Goal: Register for event/course

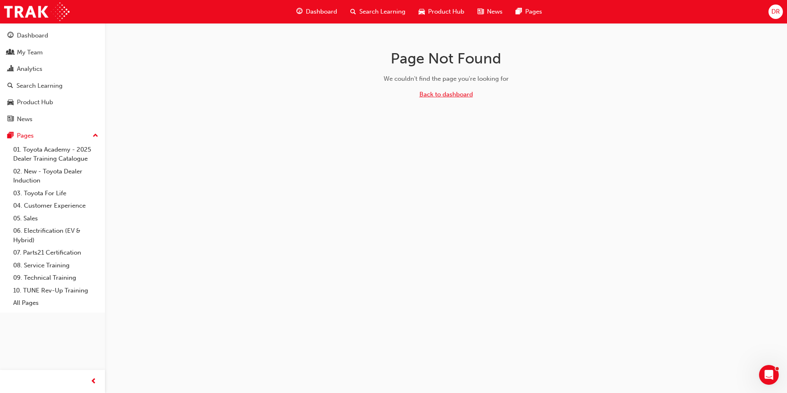
click at [458, 95] on link "Back to dashboard" at bounding box center [446, 94] width 54 height 7
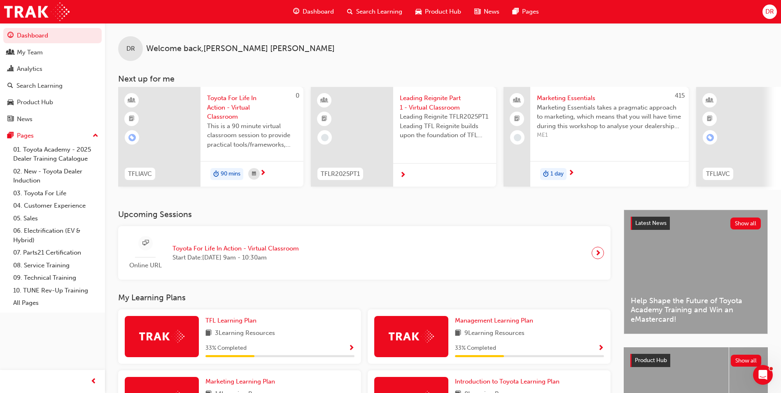
click at [217, 104] on span "Toyota For Life In Action - Virtual Classroom" at bounding box center [252, 107] width 90 height 28
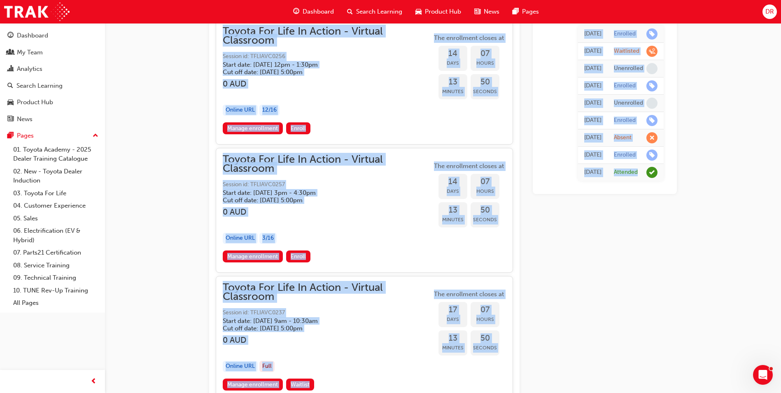
scroll to position [4113, 0]
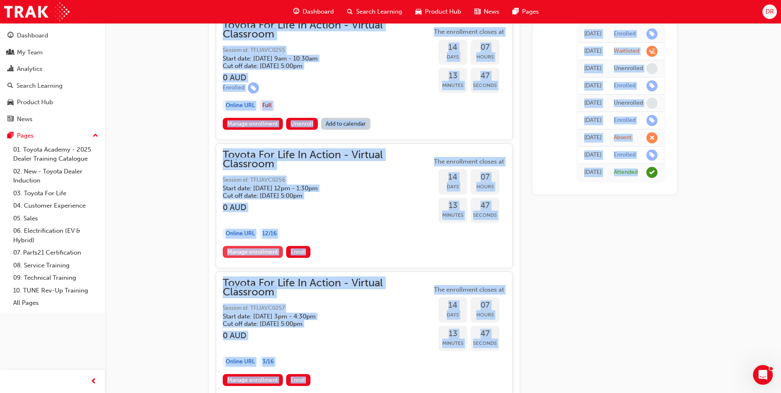
click at [265, 252] on link "Manage enrollment" at bounding box center [253, 252] width 60 height 12
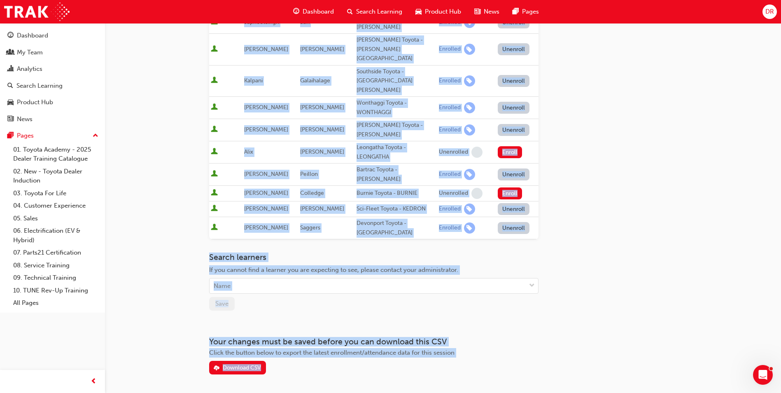
scroll to position [255, 0]
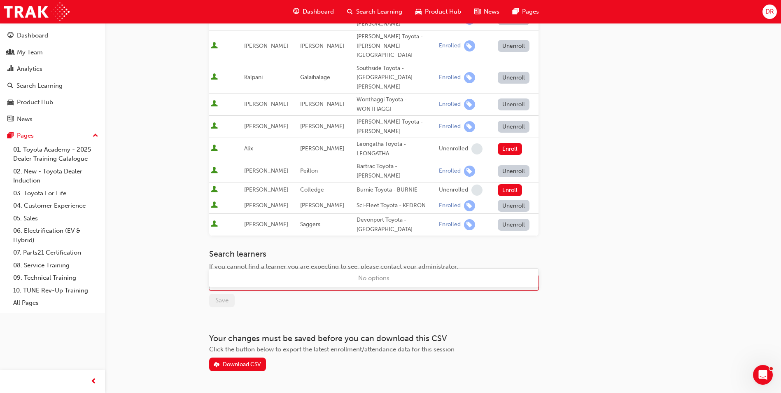
click at [269, 275] on div "Name" at bounding box center [368, 282] width 316 height 14
type input "gitz"
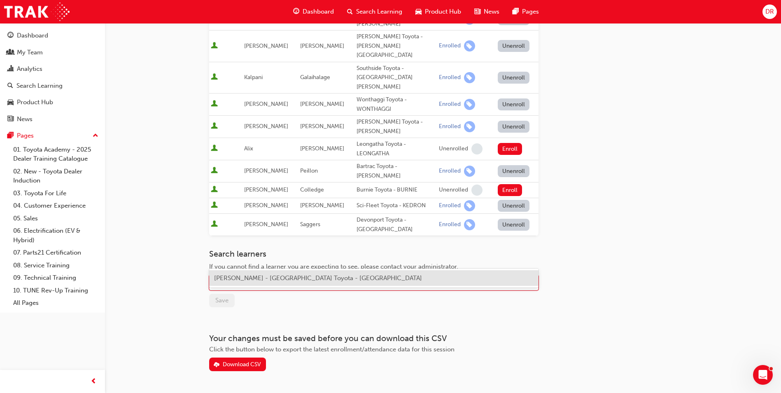
click at [257, 278] on span "[PERSON_NAME] - [GEOGRAPHIC_DATA] Toyota - [GEOGRAPHIC_DATA]" at bounding box center [318, 277] width 208 height 7
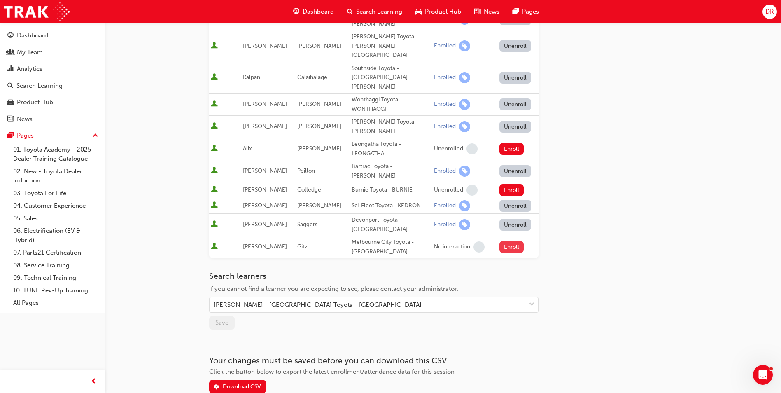
click at [512, 241] on button "Enroll" at bounding box center [511, 247] width 25 height 12
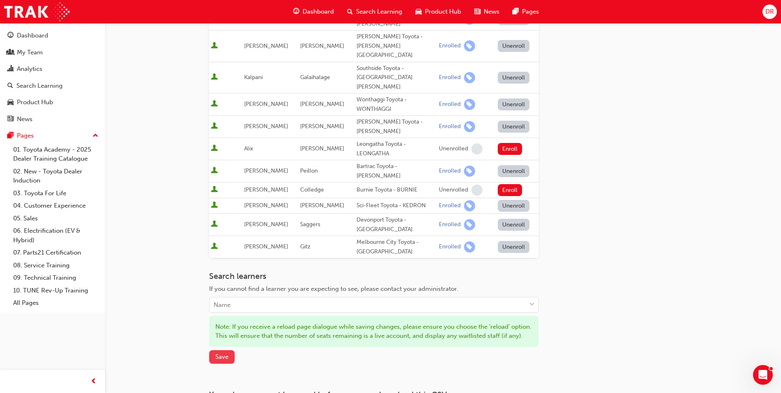
click at [226, 353] on span "Save" at bounding box center [221, 356] width 13 height 7
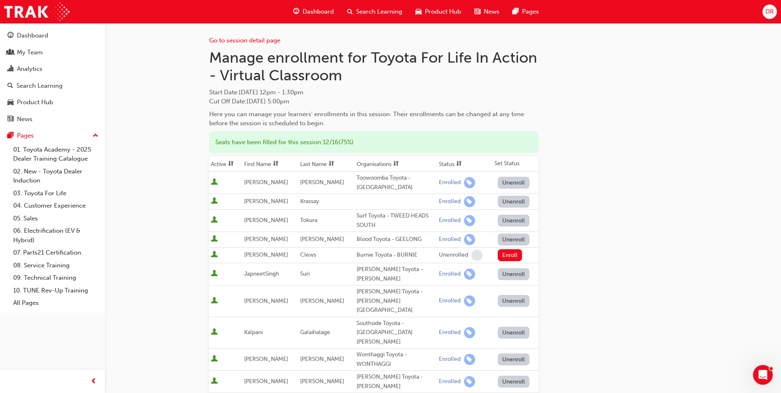
scroll to position [0, 0]
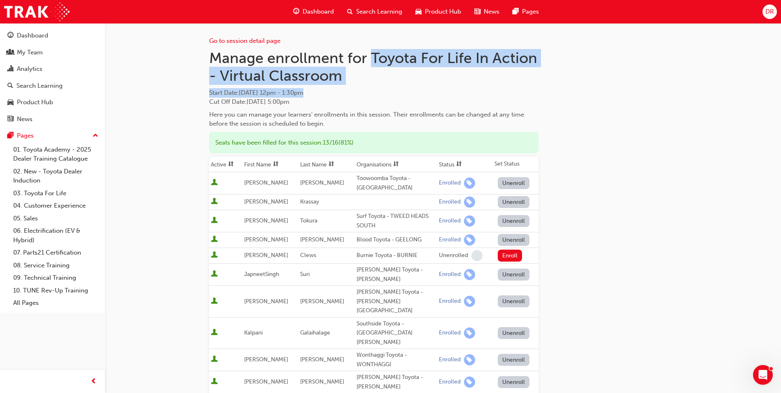
drag, startPoint x: 374, startPoint y: 55, endPoint x: 373, endPoint y: 86, distance: 30.9
click at [373, 86] on div "Manage enrollment for Toyota For Life In Action - Virtual Classroom Start Date …" at bounding box center [373, 88] width 329 height 79
copy div "Toyota For Life In Action - Virtual Classroom Start Date : [DATE] 12pm - 1:30pm"
click at [232, 41] on link "Go to session detail page" at bounding box center [244, 40] width 71 height 7
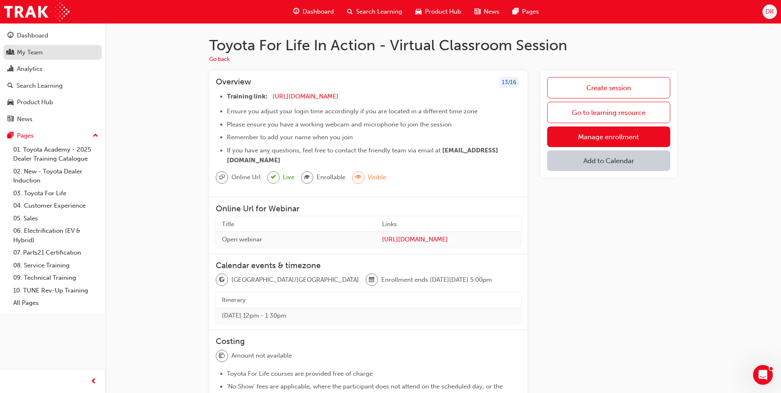
click at [31, 52] on div "My Team" at bounding box center [30, 52] width 26 height 9
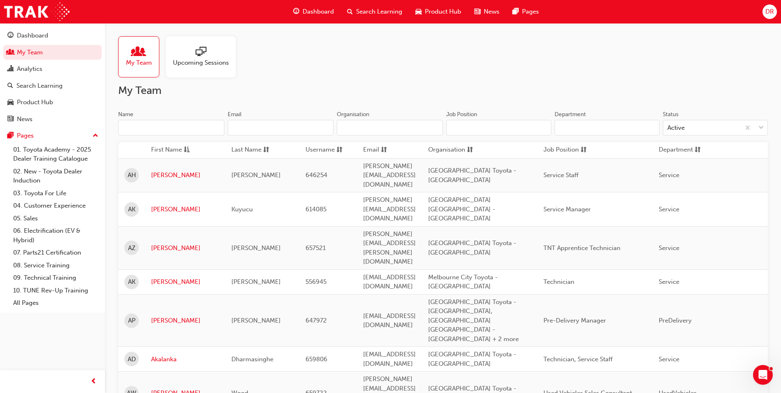
click at [146, 128] on input "Name" at bounding box center [171, 128] width 106 height 16
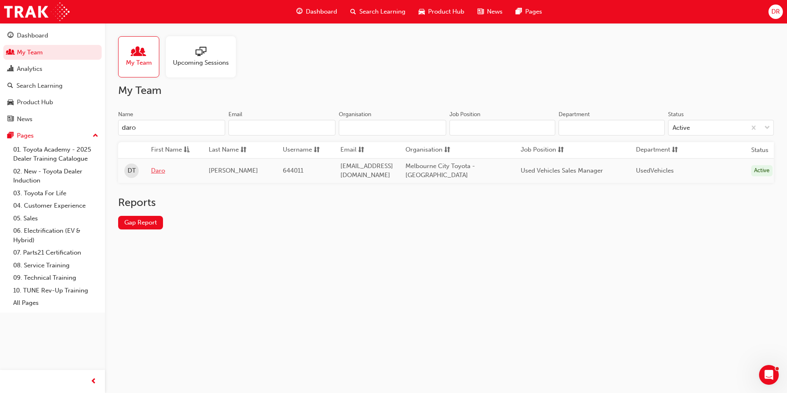
type input "daro"
click at [162, 171] on link "Daro" at bounding box center [173, 170] width 45 height 9
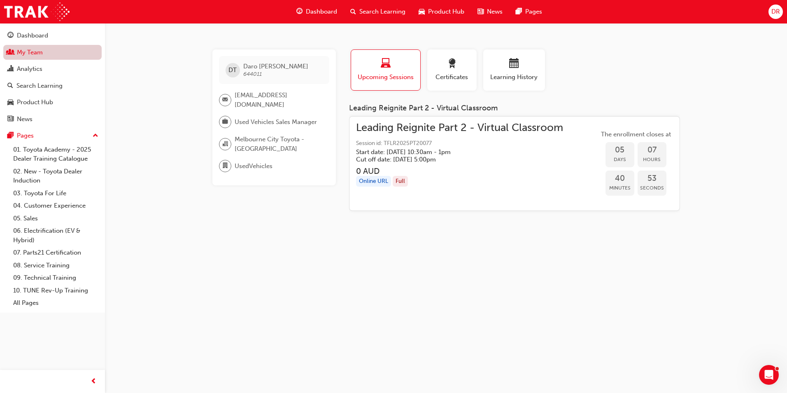
click at [21, 54] on link "My Team" at bounding box center [52, 52] width 98 height 15
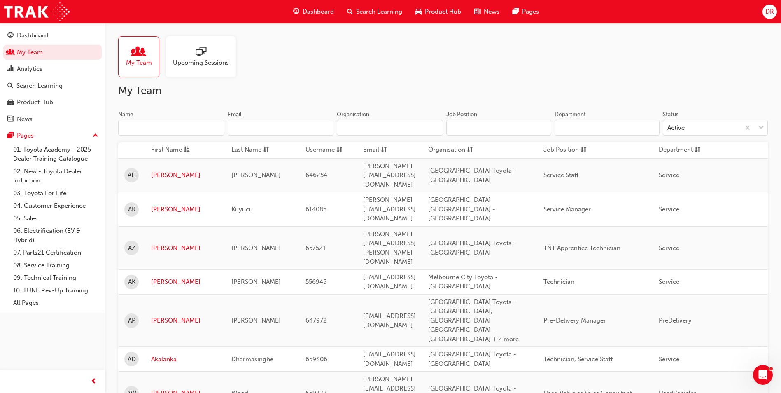
click at [381, 9] on span "Search Learning" at bounding box center [379, 11] width 46 height 9
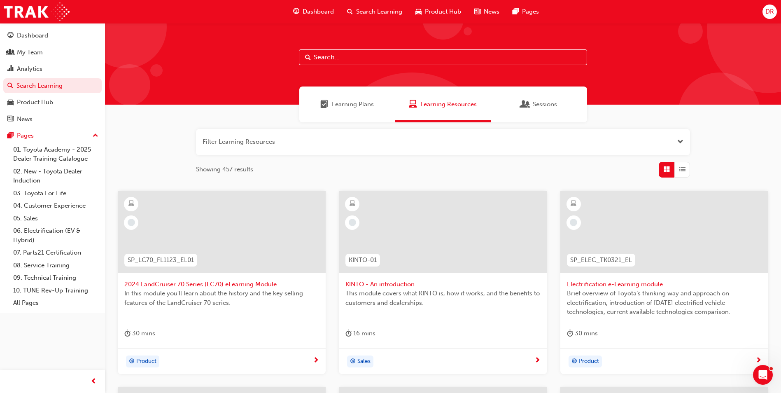
drag, startPoint x: 368, startPoint y: 58, endPoint x: 364, endPoint y: 51, distance: 8.0
click at [368, 56] on input "text" at bounding box center [443, 57] width 288 height 16
type input "part 2"
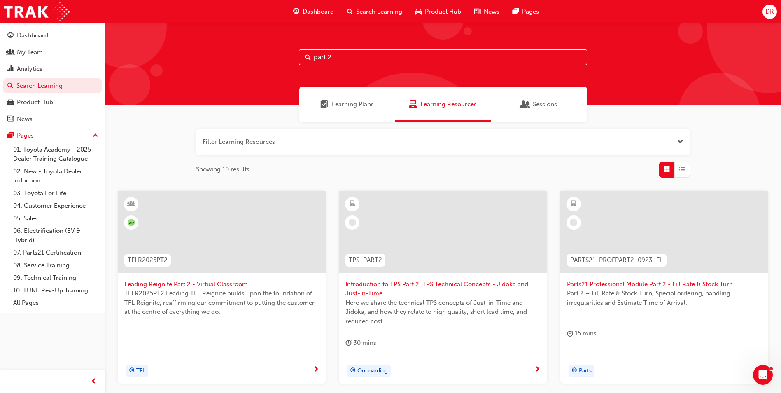
click at [220, 286] on span "Leading Reignite Part 2 - Virtual Classroom" at bounding box center [221, 283] width 195 height 9
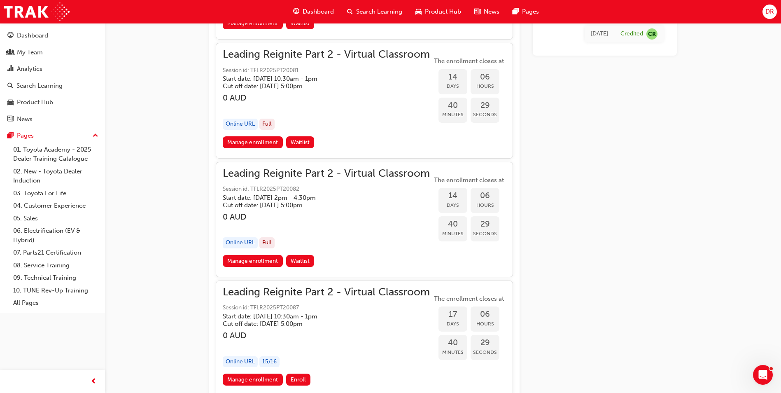
scroll to position [2073, 0]
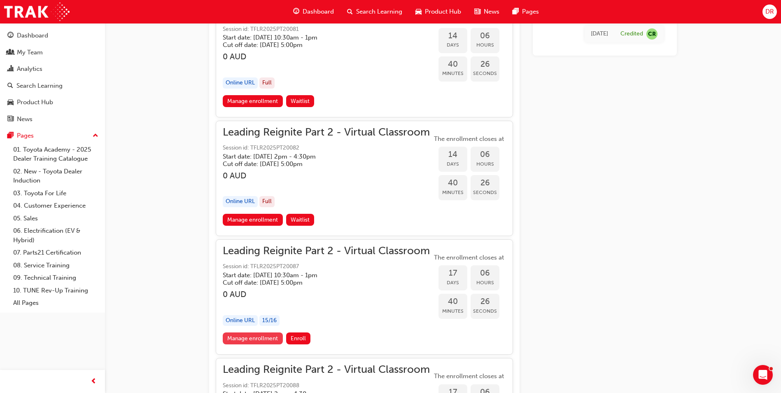
click at [262, 336] on link "Manage enrollment" at bounding box center [253, 338] width 60 height 12
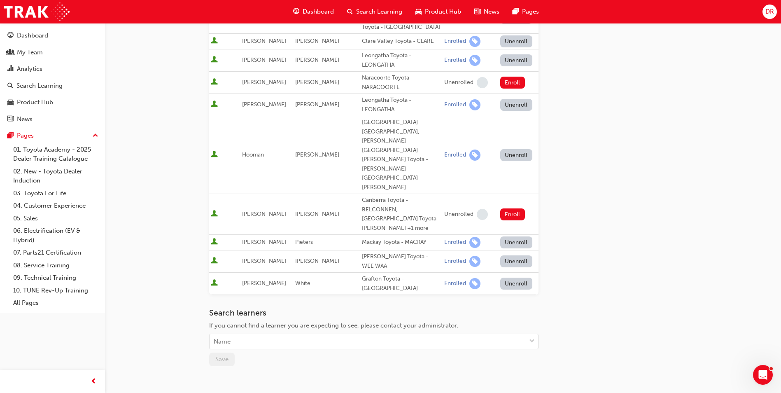
scroll to position [425, 0]
click at [251, 334] on div "Name" at bounding box center [368, 341] width 316 height 14
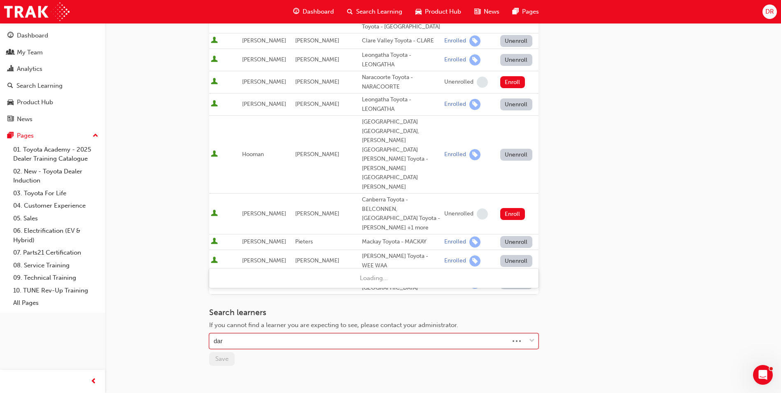
type input "daro"
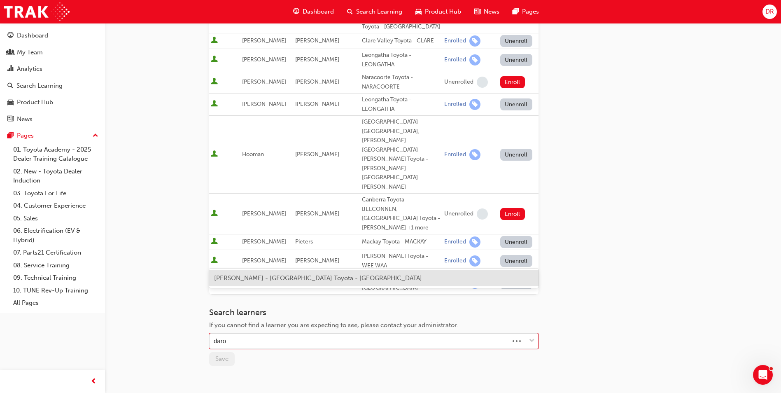
click at [255, 276] on span "[PERSON_NAME] - [GEOGRAPHIC_DATA] Toyota - [GEOGRAPHIC_DATA]" at bounding box center [318, 277] width 208 height 7
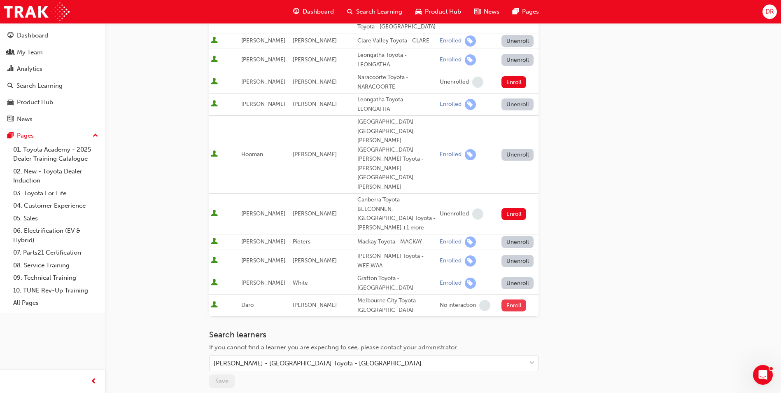
click at [515, 299] on button "Enroll" at bounding box center [513, 305] width 25 height 12
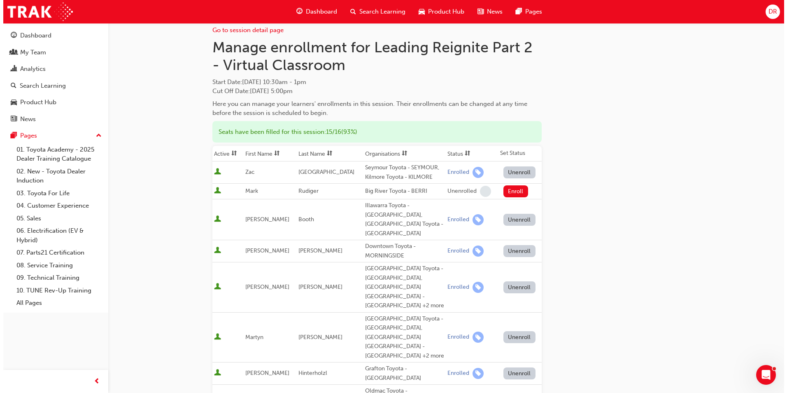
scroll to position [0, 0]
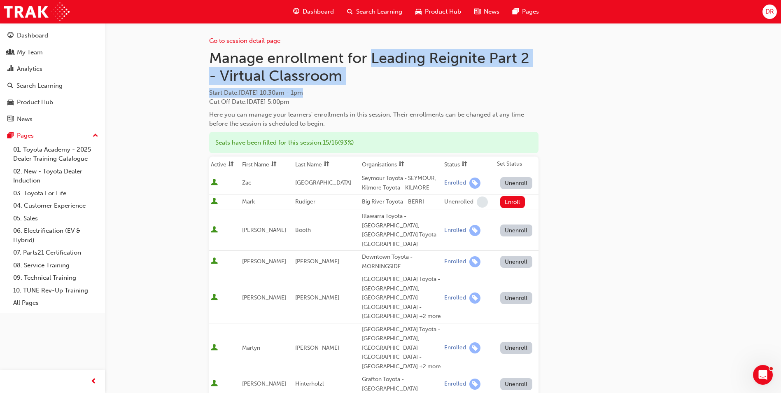
drag, startPoint x: 373, startPoint y: 60, endPoint x: 373, endPoint y: 89, distance: 29.2
click at [373, 89] on div "Manage enrollment for Leading Reignite Part 2 - Virtual Classroom Start Date : …" at bounding box center [373, 88] width 329 height 79
copy div "Leading Reignite Part 2 - Virtual Classroom Start Date : [DATE] 10:30am - 1pm"
click at [29, 53] on div "My Team" at bounding box center [30, 52] width 26 height 9
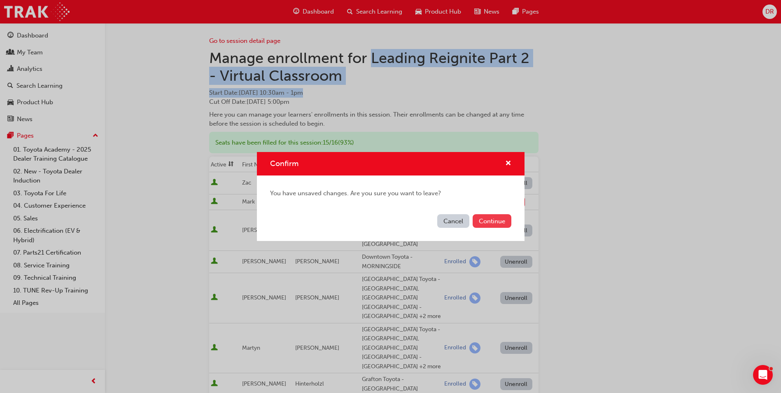
click at [487, 217] on button "Continue" at bounding box center [492, 221] width 39 height 14
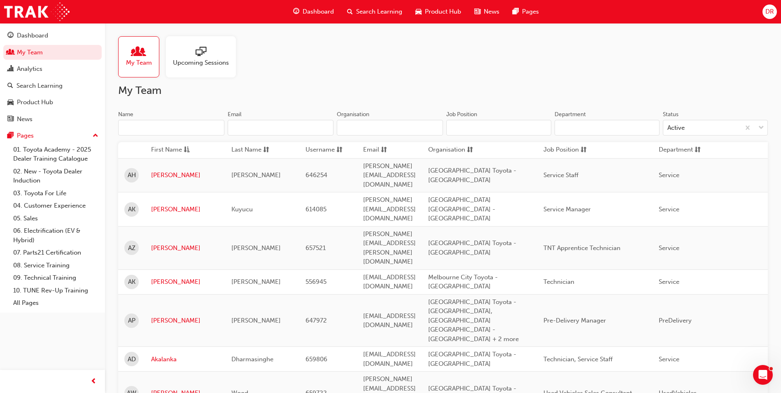
click at [150, 125] on input "Name" at bounding box center [171, 128] width 106 height 16
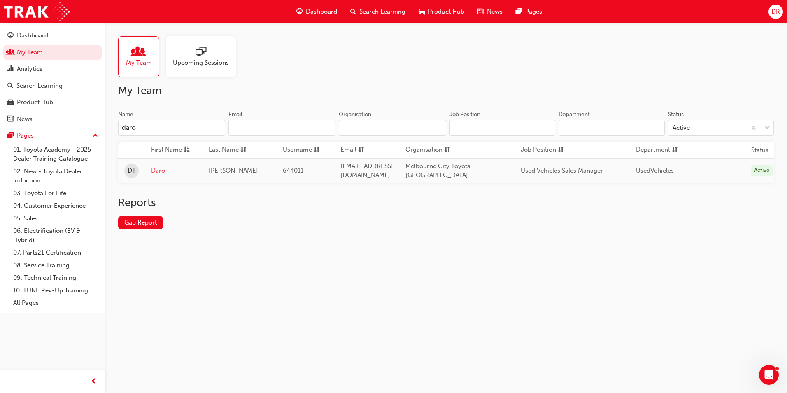
type input "daro"
click at [158, 171] on link "Daro" at bounding box center [173, 170] width 45 height 9
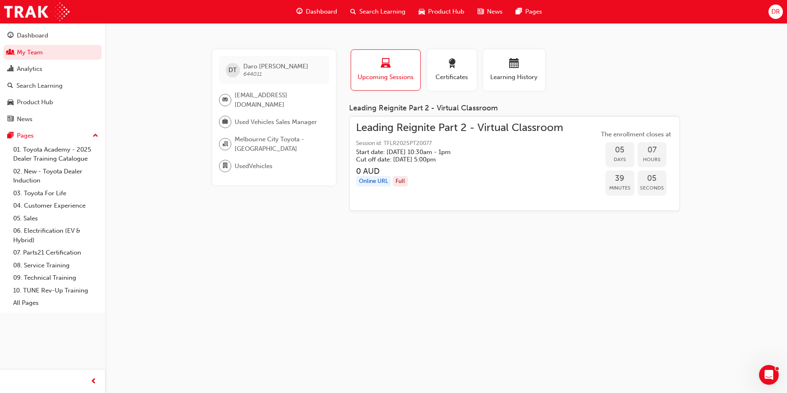
click at [450, 152] on h5 "Start date: [DATE] 10:30am - 1pm" at bounding box center [453, 151] width 194 height 7
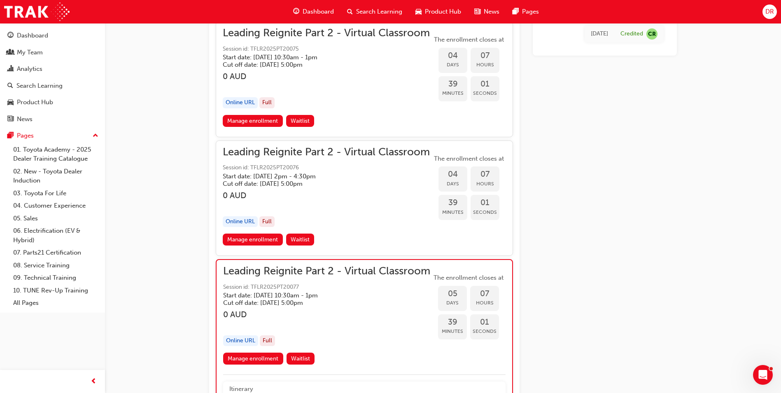
scroll to position [989, 0]
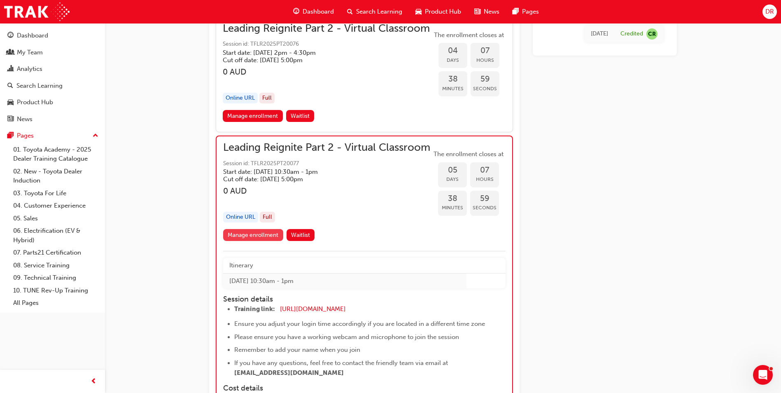
click at [262, 241] on link "Manage enrollment" at bounding box center [253, 235] width 60 height 12
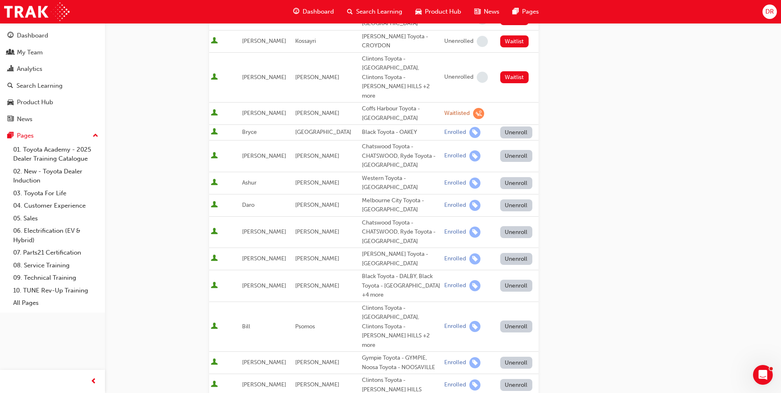
scroll to position [247, 0]
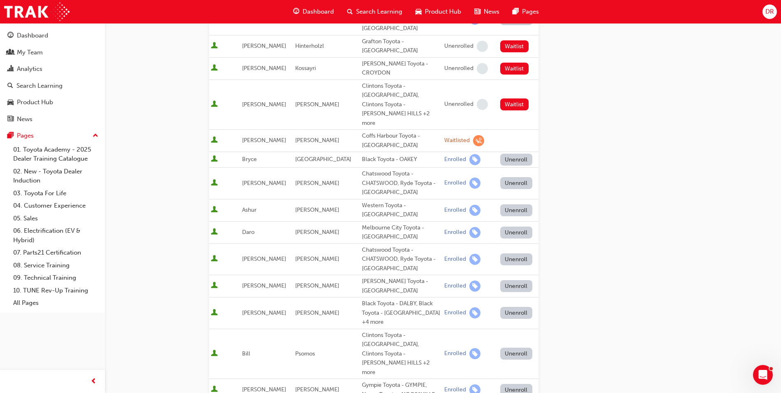
click at [504, 226] on button "Unenroll" at bounding box center [516, 232] width 32 height 12
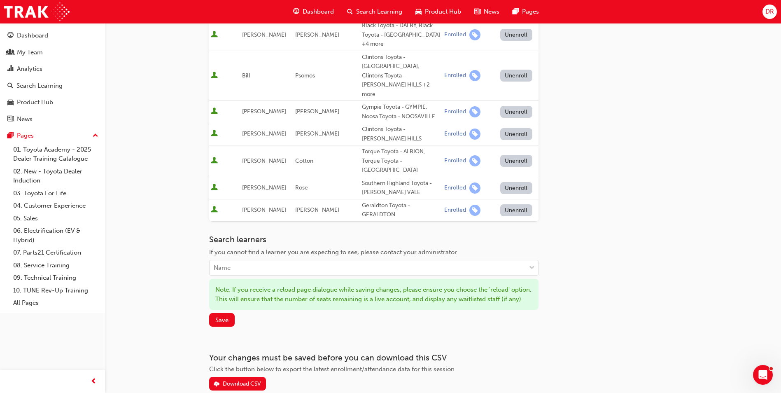
scroll to position [529, 0]
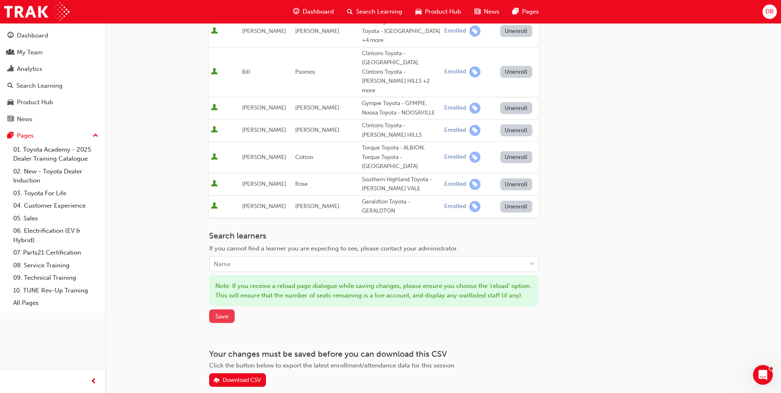
click at [217, 312] on span "Save" at bounding box center [221, 315] width 13 height 7
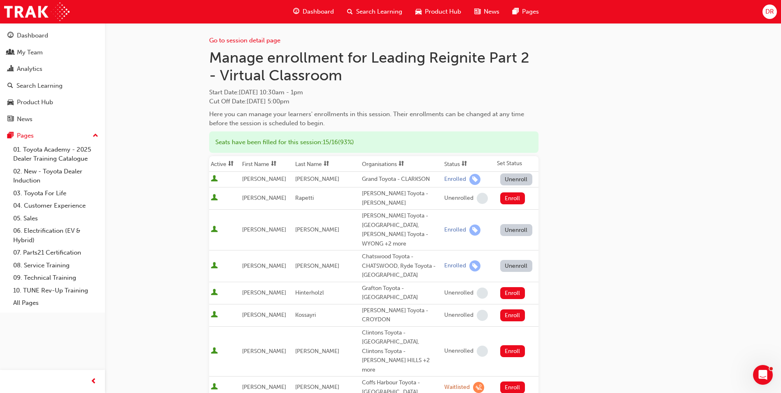
scroll to position [0, 0]
click at [41, 51] on div "My Team" at bounding box center [30, 52] width 26 height 9
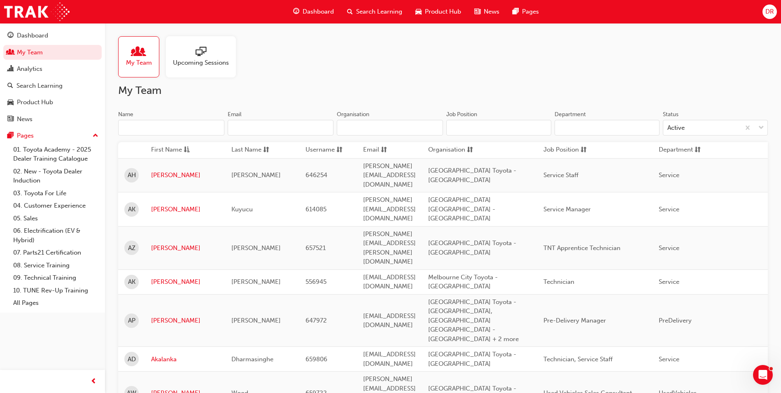
click at [173, 126] on input "Name" at bounding box center [171, 128] width 106 height 16
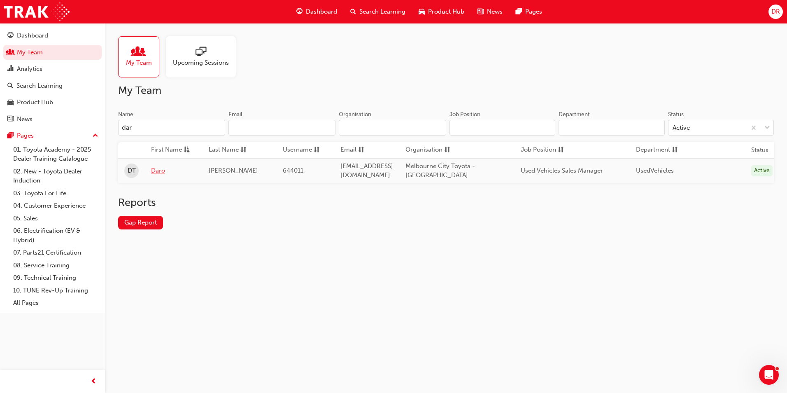
type input "dar"
click at [159, 170] on link "Daro" at bounding box center [173, 170] width 45 height 9
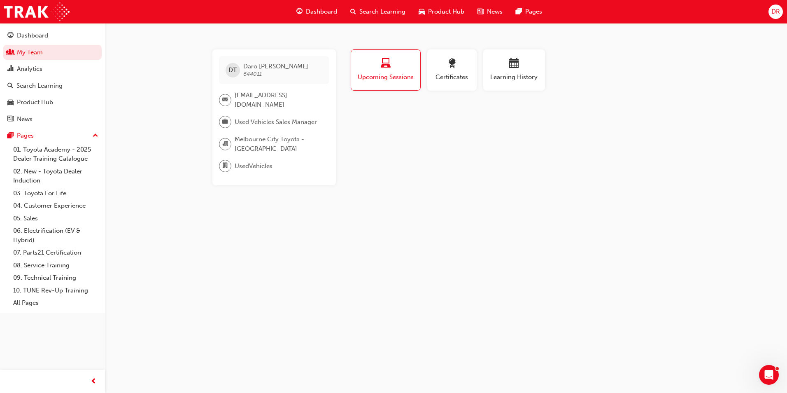
click at [376, 10] on span "Search Learning" at bounding box center [382, 11] width 46 height 9
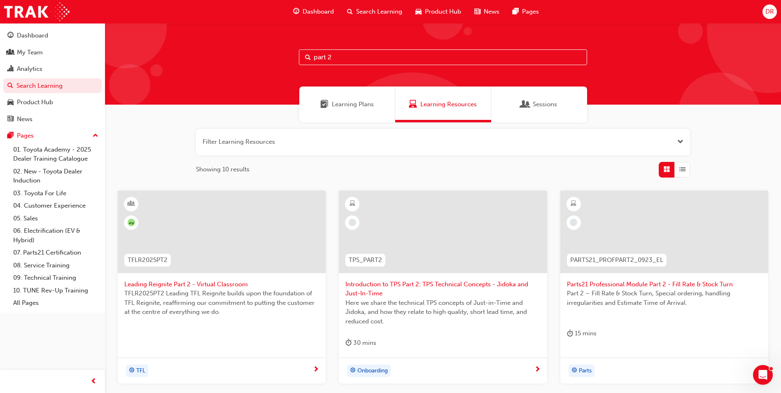
click at [350, 54] on input "part 2" at bounding box center [443, 57] width 288 height 16
click at [197, 301] on span "TFLR2025PT2 Leading TFL Reignite builds upon the foundation of TFL Reignite, re…" at bounding box center [221, 303] width 195 height 28
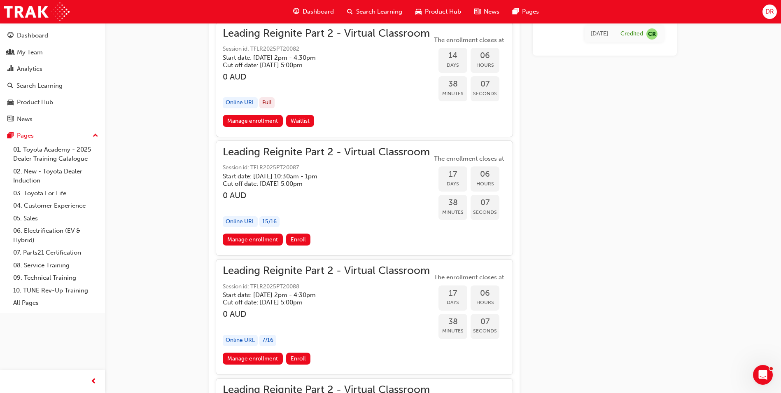
scroll to position [2183, 0]
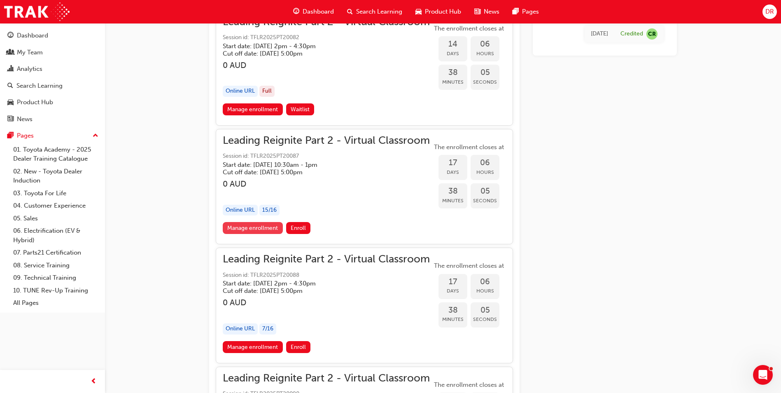
click at [259, 227] on link "Manage enrollment" at bounding box center [253, 228] width 60 height 12
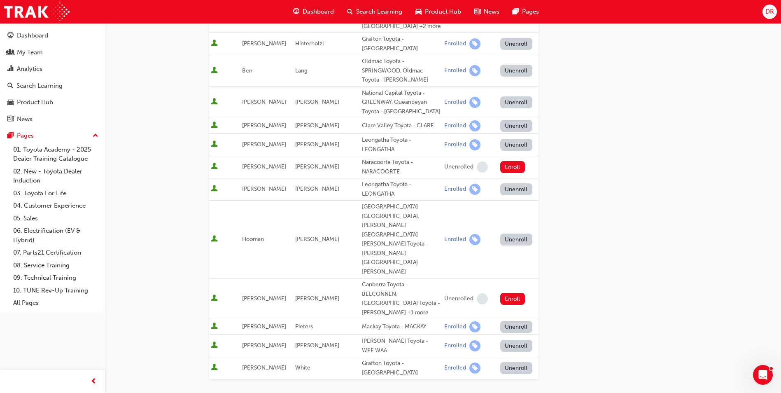
scroll to position [329, 0]
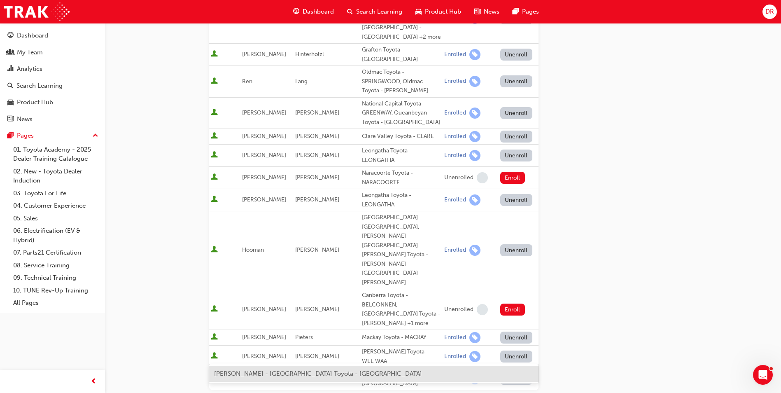
click at [268, 377] on span "[PERSON_NAME] - [GEOGRAPHIC_DATA] Toyota - [GEOGRAPHIC_DATA]" at bounding box center [318, 373] width 208 height 7
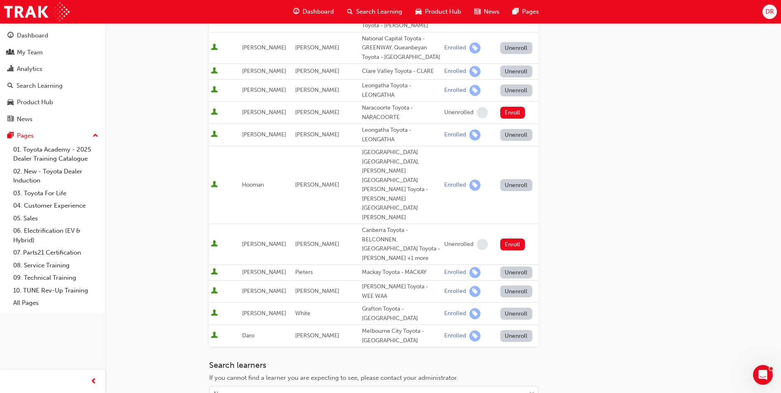
scroll to position [453, 0]
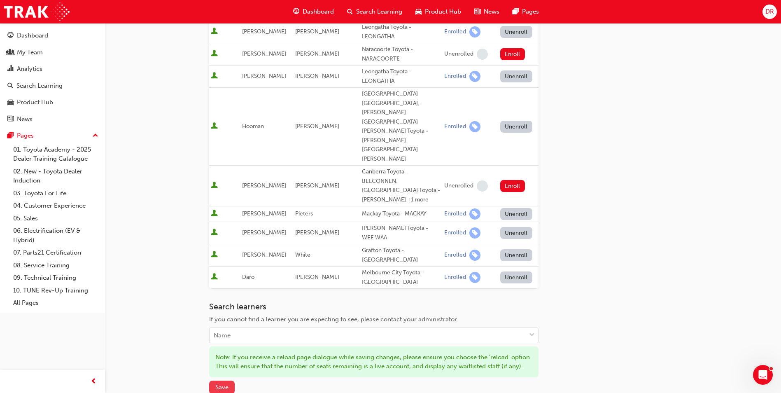
click at [228, 383] on span "Save" at bounding box center [221, 386] width 13 height 7
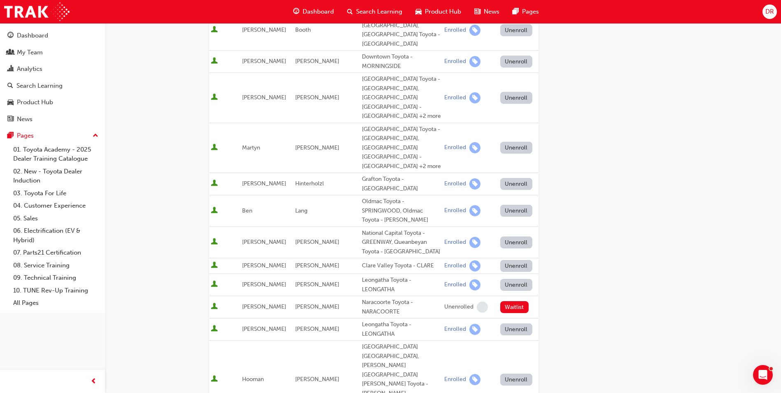
scroll to position [0, 0]
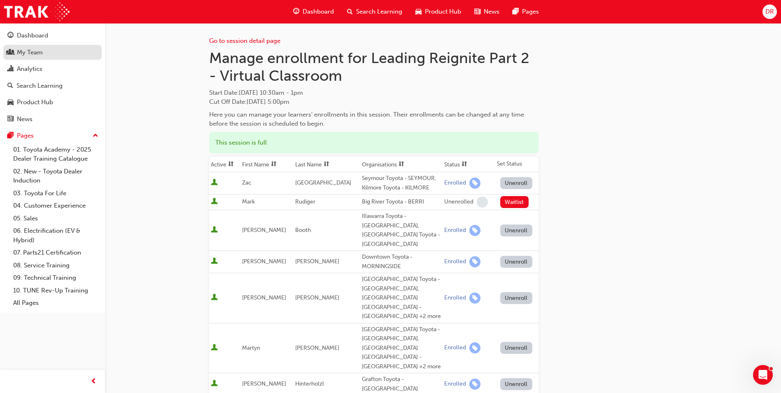
drag, startPoint x: 47, startPoint y: 54, endPoint x: 76, endPoint y: 54, distance: 29.2
click at [47, 54] on div "My Team" at bounding box center [52, 52] width 90 height 10
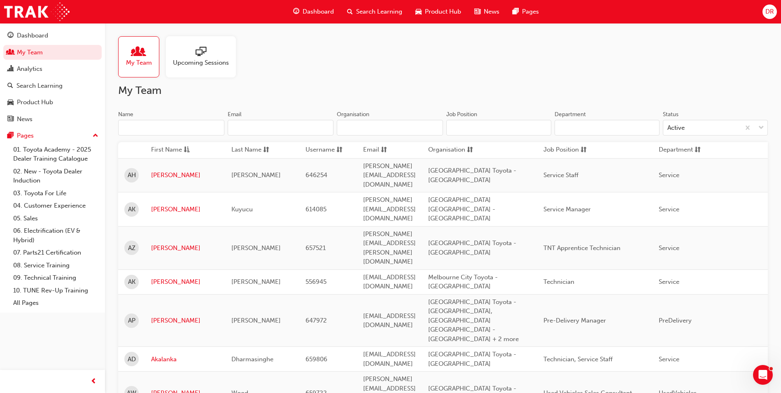
click at [166, 126] on input "Name" at bounding box center [171, 128] width 106 height 16
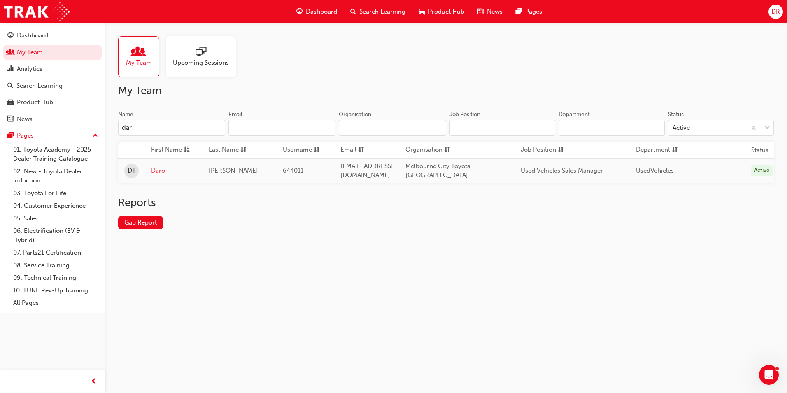
type input "dar"
click at [158, 170] on link "Daro" at bounding box center [173, 170] width 45 height 9
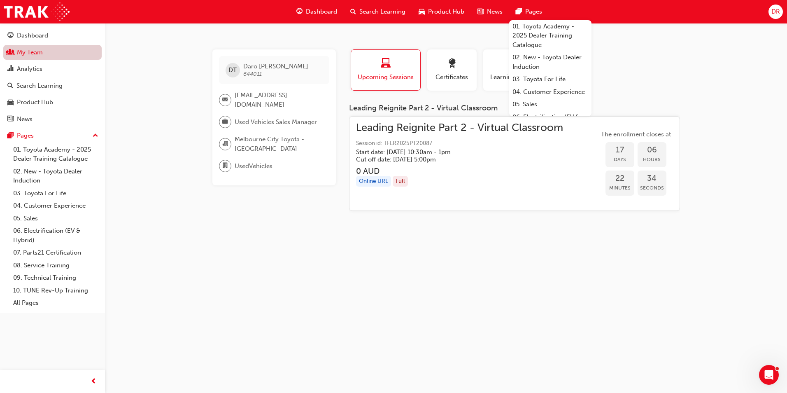
drag, startPoint x: 38, startPoint y: 55, endPoint x: 54, endPoint y: 56, distance: 15.7
click at [38, 55] on link "My Team" at bounding box center [52, 52] width 98 height 15
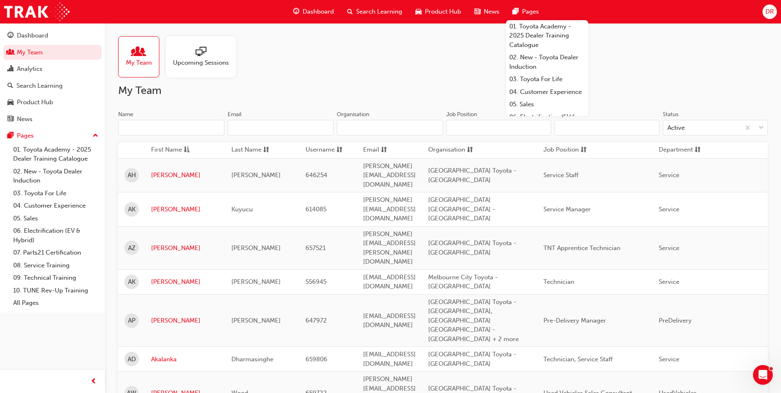
click at [171, 132] on input "Name" at bounding box center [171, 128] width 106 height 16
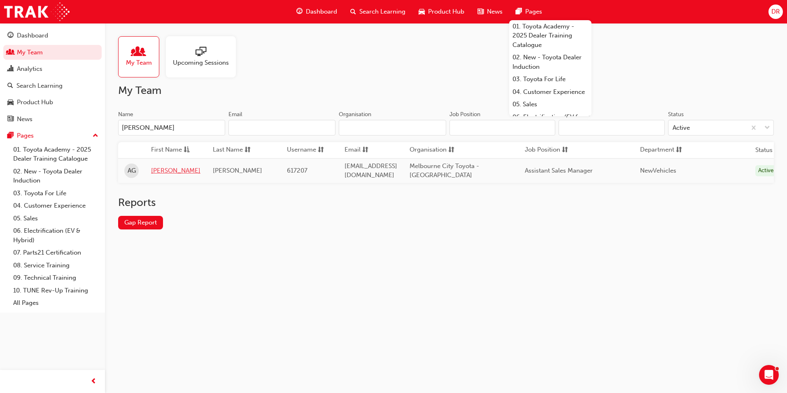
type input "[PERSON_NAME]"
click at [163, 171] on link "[PERSON_NAME]" at bounding box center [175, 170] width 49 height 9
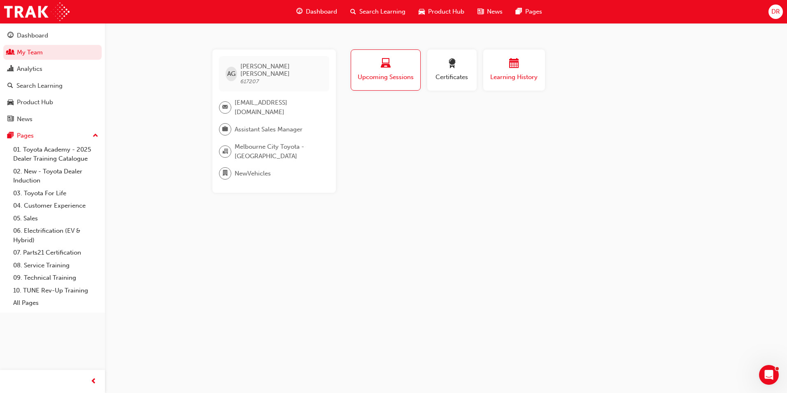
click at [495, 77] on span "Learning History" at bounding box center [513, 76] width 49 height 9
